Goal: Information Seeking & Learning: Learn about a topic

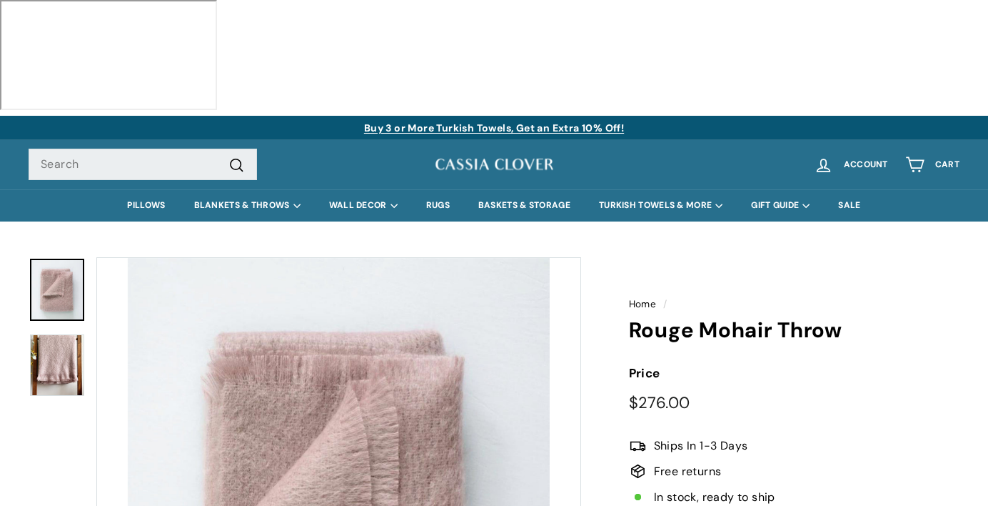
click at [52, 334] on img at bounding box center [57, 364] width 54 height 61
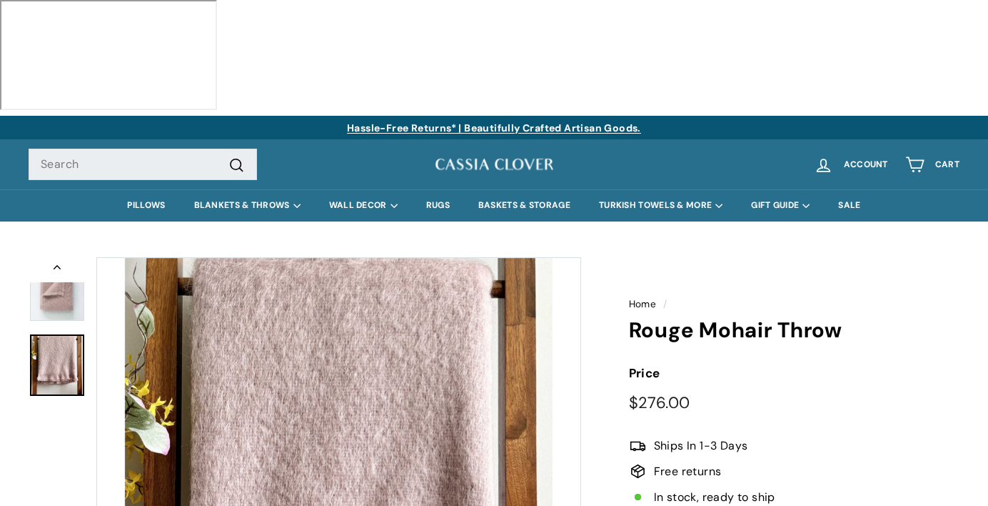
click at [63, 259] on img at bounding box center [57, 290] width 54 height 62
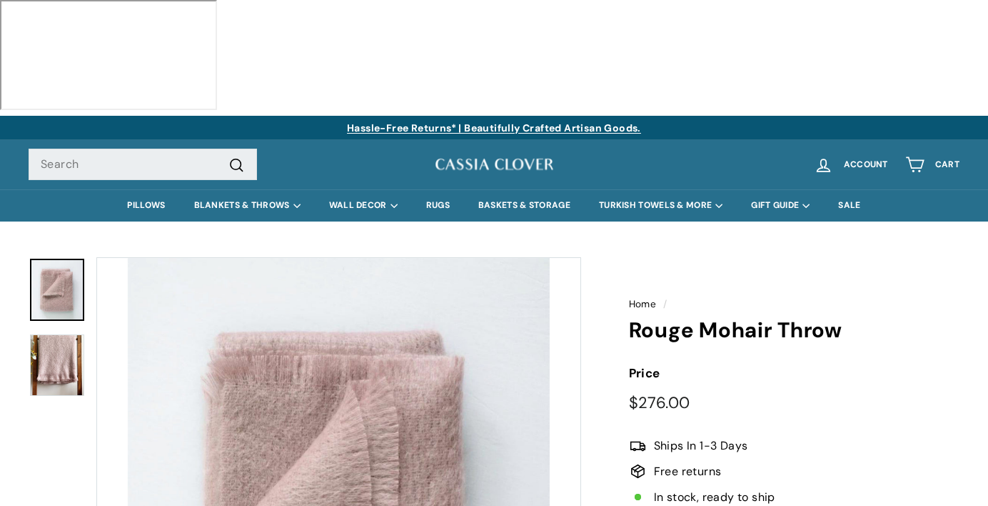
click at [629, 318] on h1 "Rouge Mohair Throw" at bounding box center [794, 330] width 331 height 24
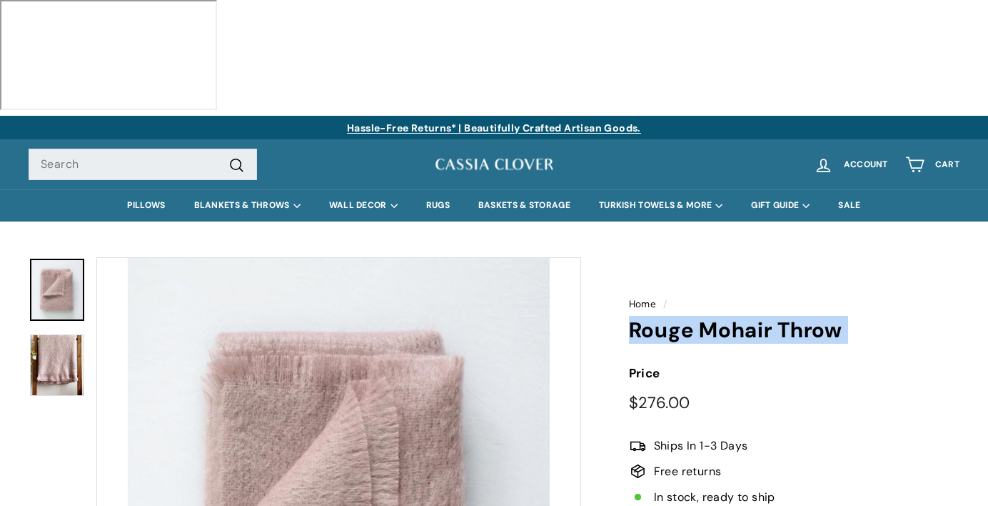
click at [629, 318] on h1 "Rouge Mohair Throw" at bounding box center [794, 330] width 331 height 24
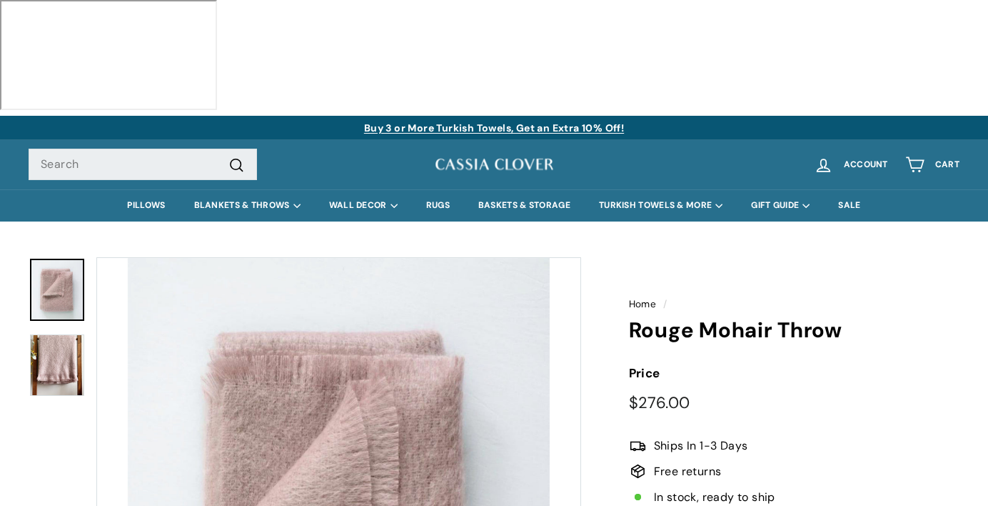
click at [629, 318] on h1 "Rouge Mohair Throw" at bounding box center [794, 330] width 331 height 24
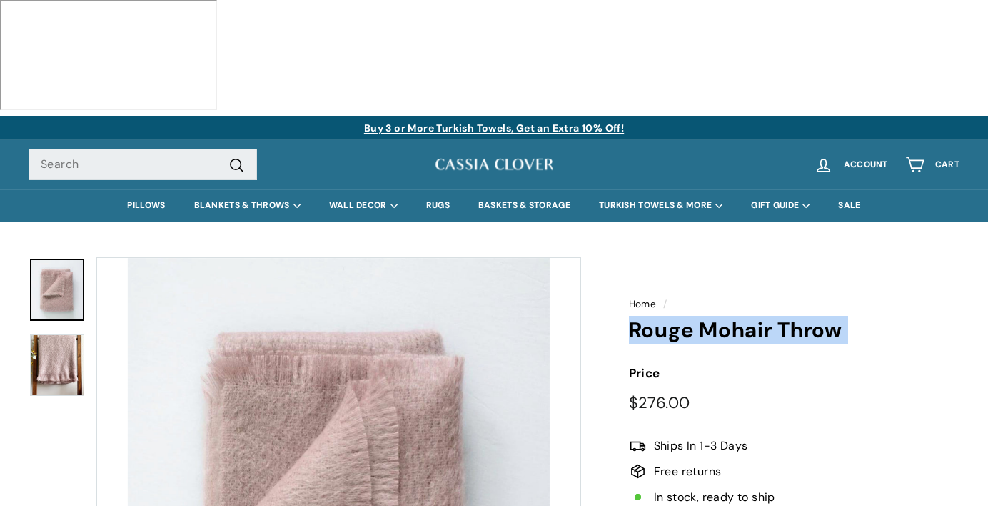
click at [629, 318] on h1 "Rouge Mohair Throw" at bounding box center [794, 330] width 331 height 24
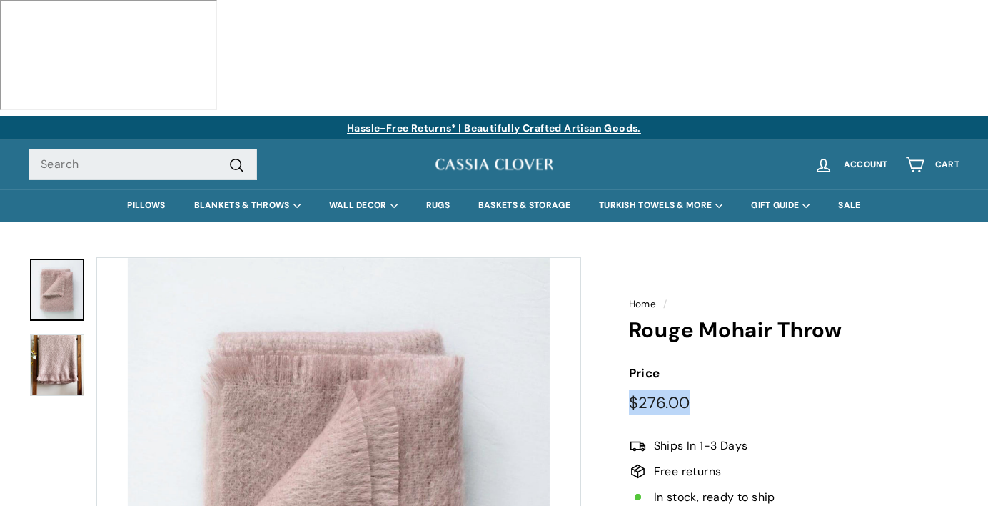
drag, startPoint x: 561, startPoint y: 293, endPoint x: 500, endPoint y: 293, distance: 61.4
click at [629, 363] on div "Price Regular price $276.00 $276.00 /" at bounding box center [794, 388] width 331 height 51
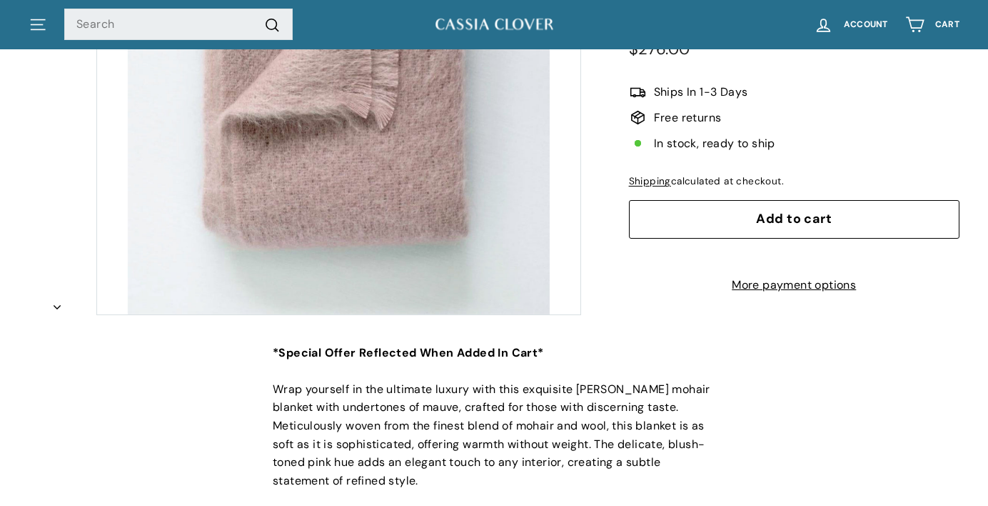
scroll to position [459, 0]
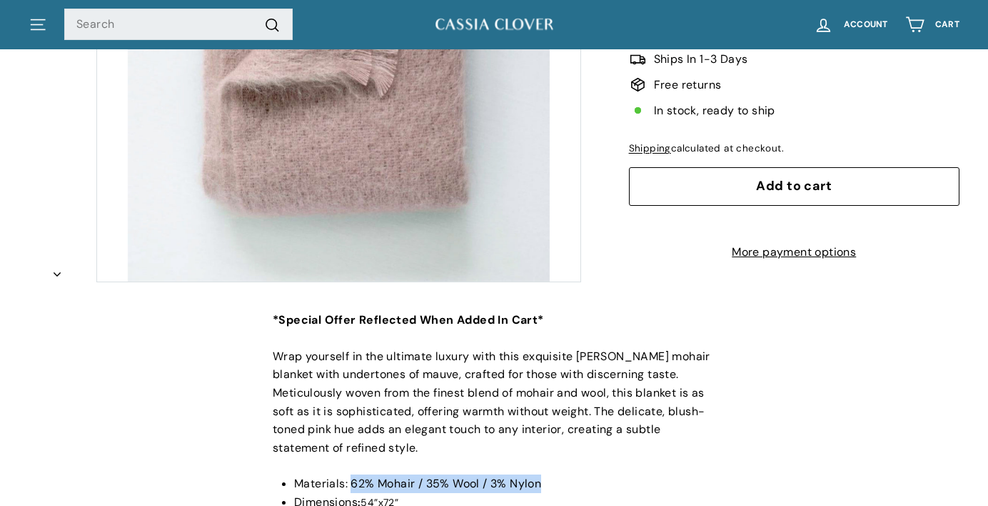
drag, startPoint x: 242, startPoint y: 370, endPoint x: 433, endPoint y: 371, distance: 191.4
click at [433, 476] on span "Materials: 62% Mohair / 35% Wool / 3% Nylon" at bounding box center [417, 483] width 247 height 15
drag, startPoint x: 259, startPoint y: 388, endPoint x: 294, endPoint y: 388, distance: 35.7
click at [294, 493] on li "Dimensions : 54”x72”" at bounding box center [504, 502] width 421 height 19
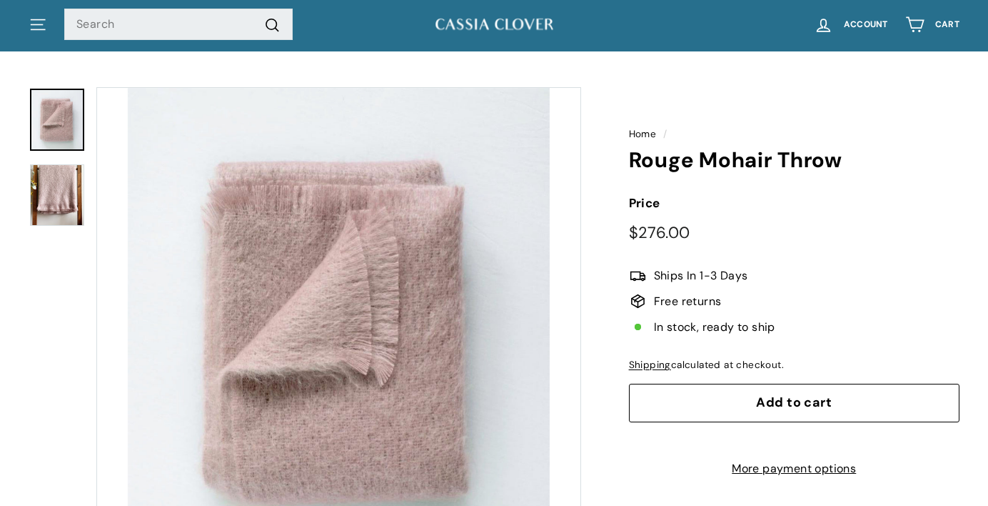
scroll to position [174, 0]
